Goal: Find specific page/section: Find specific page/section

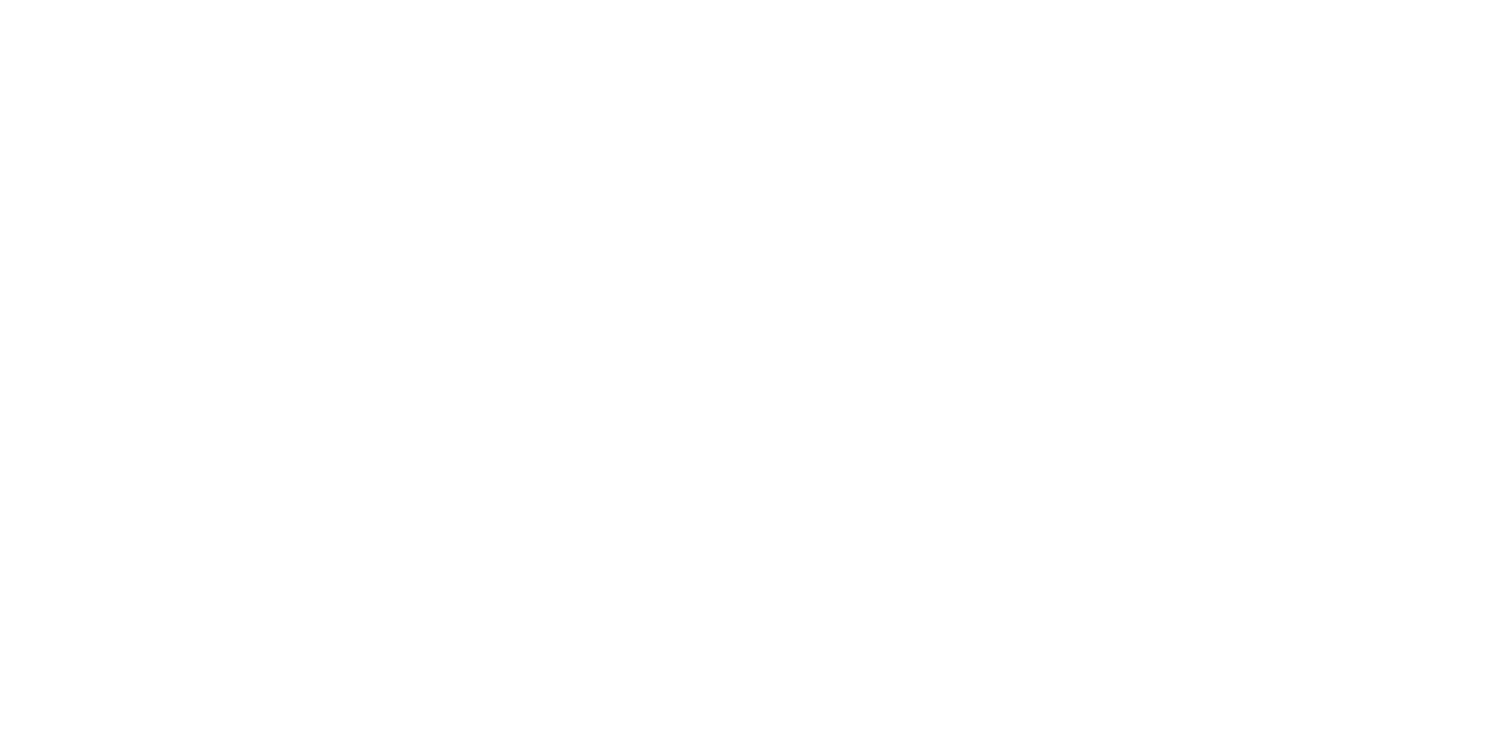
select select "Song"
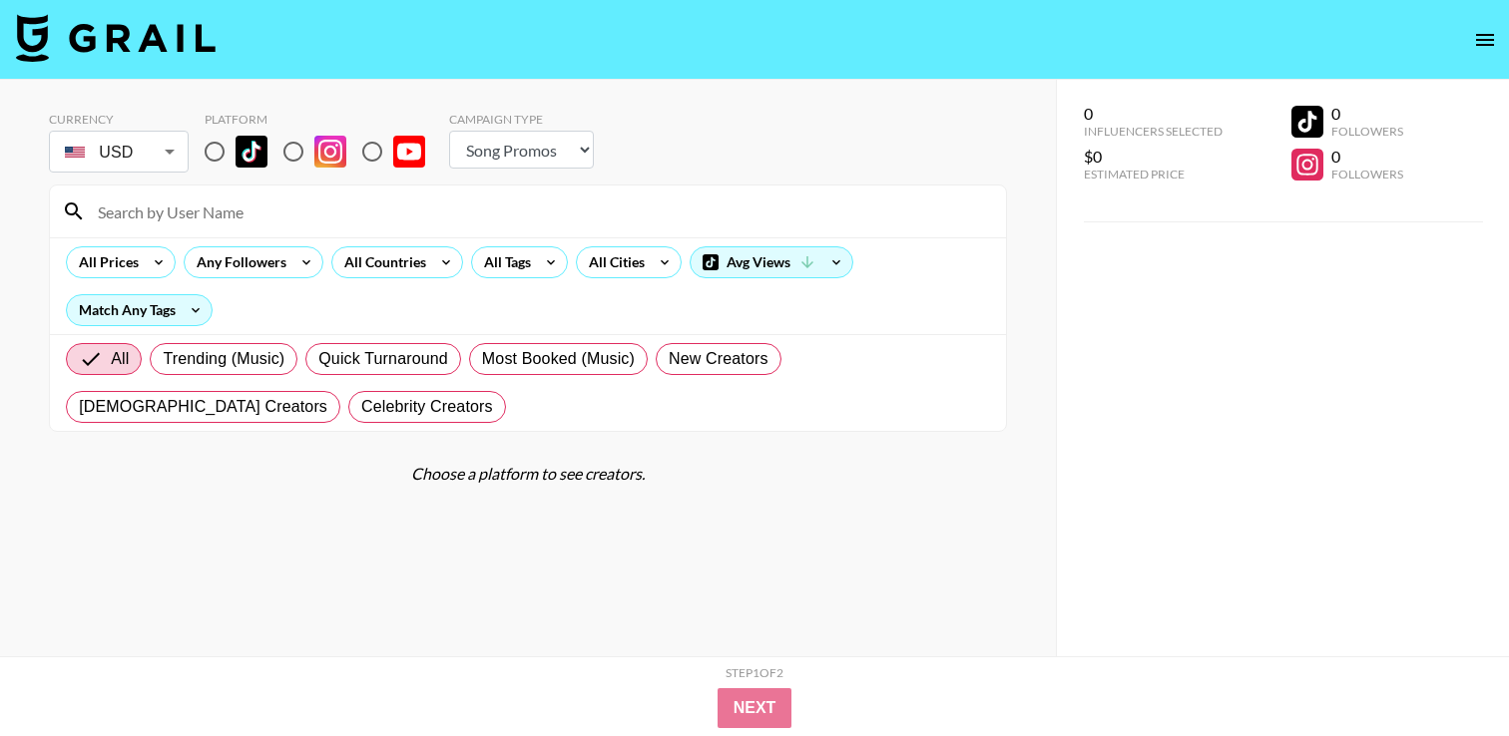
click at [162, 222] on input at bounding box center [540, 212] width 908 height 32
paste input "jackbrinkman"
type input "jackbrinkman"
click at [213, 213] on input "jackbrinkman" at bounding box center [540, 212] width 908 height 32
click at [492, 141] on select "Choose Type... Song Promos Brand Promos" at bounding box center [521, 150] width 145 height 38
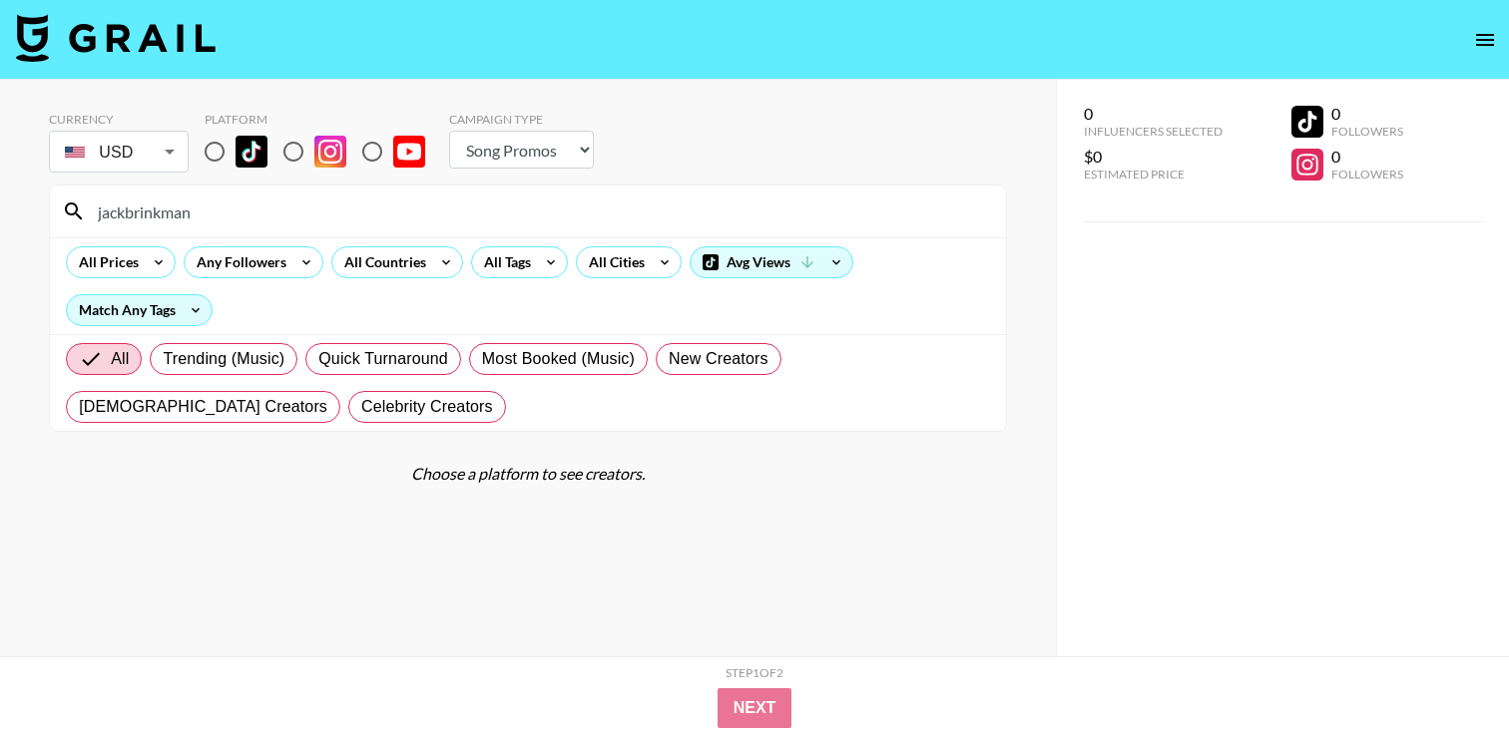
select select "Brand"
click at [449, 131] on select "Choose Type... Song Promos Brand Promos" at bounding box center [521, 150] width 145 height 38
click at [390, 223] on input "jackbrinkman" at bounding box center [540, 212] width 908 height 32
click at [349, 219] on input "jackbrinkman" at bounding box center [540, 212] width 908 height 32
click at [255, 199] on input "jackbrinkman" at bounding box center [540, 212] width 908 height 32
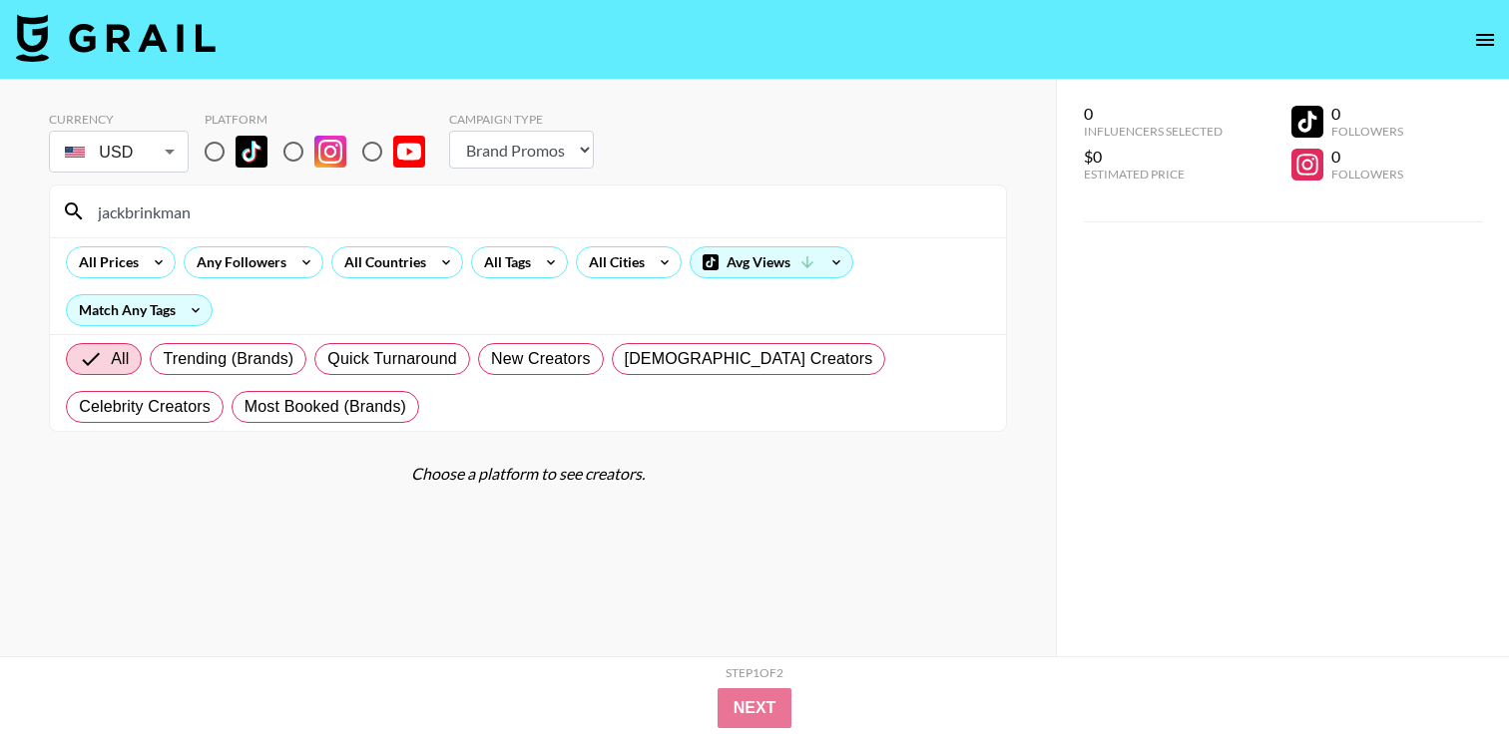
click at [255, 199] on input "jackbrinkman" at bounding box center [540, 212] width 908 height 32
click at [246, 210] on input "jackbrinkman" at bounding box center [540, 212] width 908 height 32
click at [105, 213] on input "jackbrinkman" at bounding box center [540, 212] width 908 height 32
type input "jackbrinkman"
click at [225, 216] on input "jackbrinkman" at bounding box center [540, 212] width 908 height 32
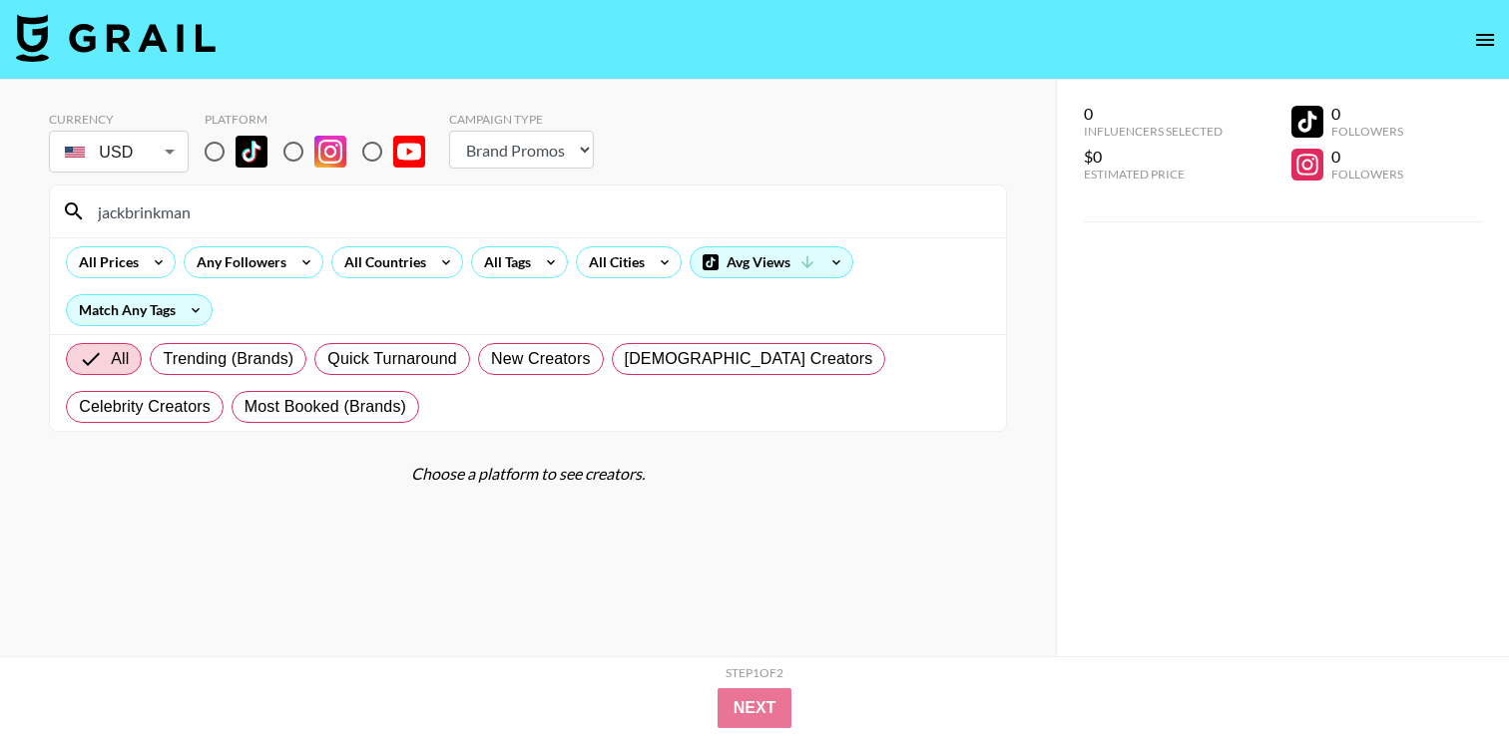
click at [174, 216] on input "jackbrinkman" at bounding box center [540, 212] width 908 height 32
